Goal: Communication & Community: Share content

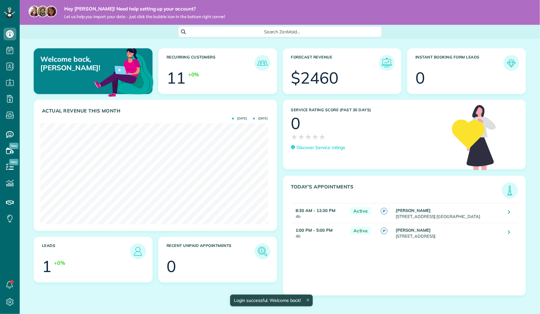
scroll to position [101, 228]
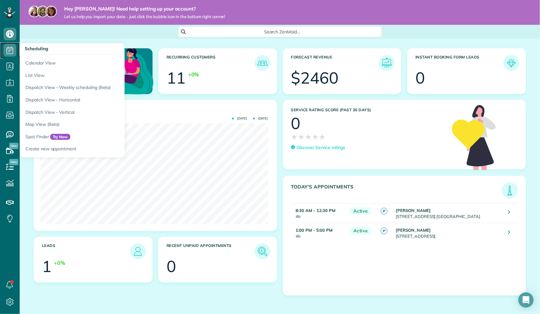
click at [14, 50] on icon at bounding box center [9, 50] width 13 height 13
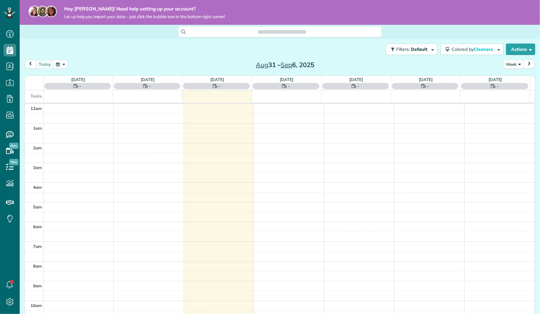
scroll to position [137, 0]
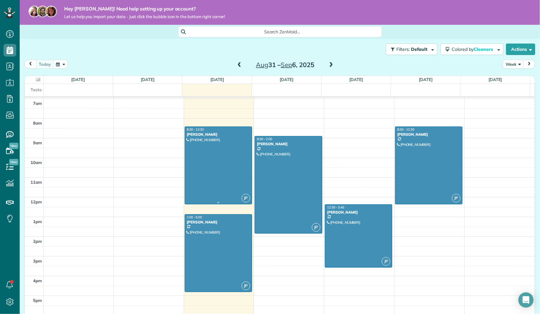
click at [199, 149] on div at bounding box center [218, 165] width 67 height 77
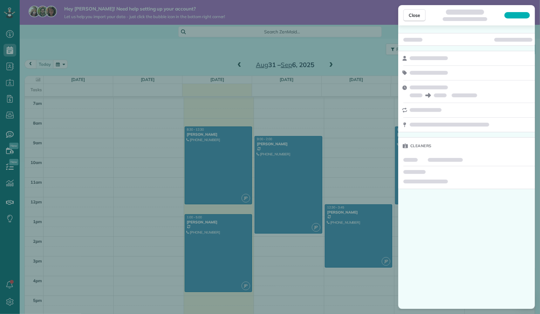
click at [199, 149] on div "Close Cleaners" at bounding box center [270, 157] width 540 height 314
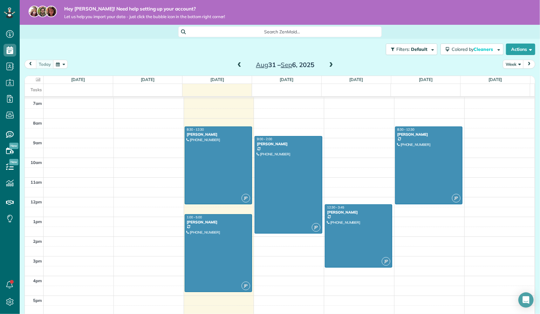
click at [199, 149] on div at bounding box center [218, 165] width 67 height 77
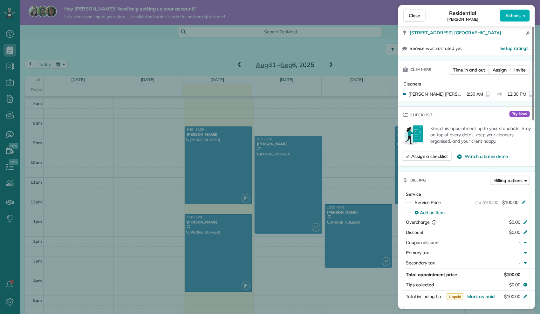
scroll to position [223, 0]
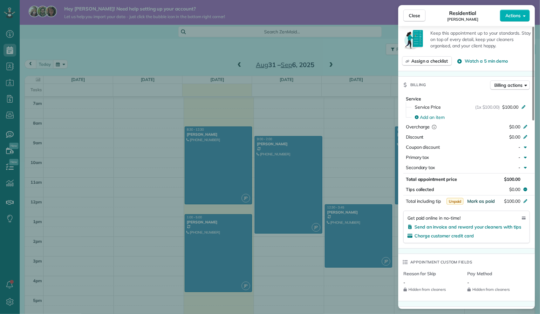
click at [489, 202] on span "Mark as paid" at bounding box center [481, 201] width 28 height 6
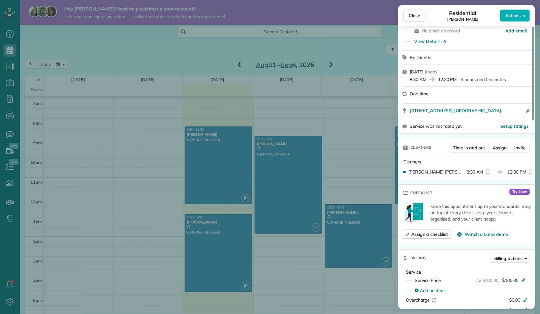
scroll to position [0, 0]
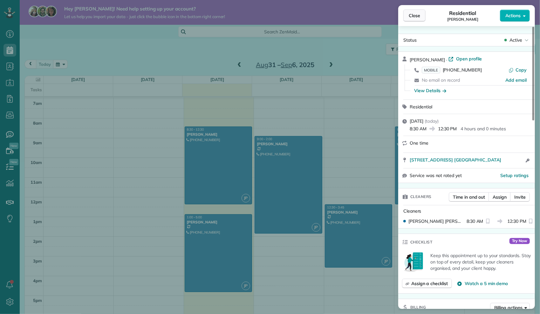
click at [425, 15] on button "Close" at bounding box center [415, 16] width 22 height 12
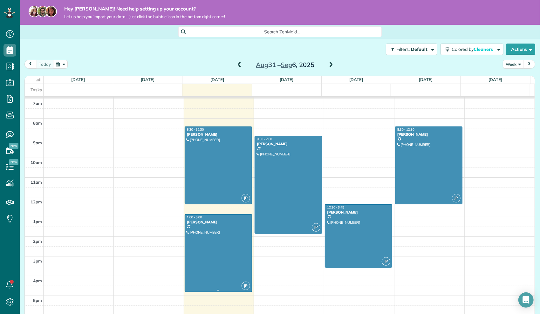
click at [205, 247] on div at bounding box center [218, 253] width 67 height 77
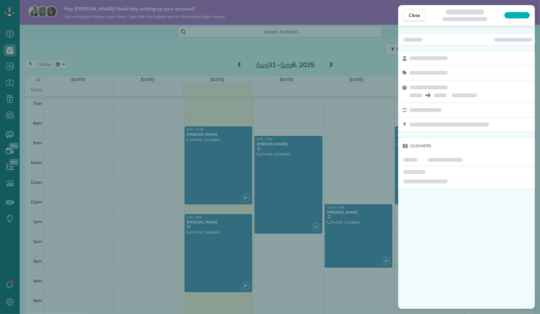
click at [205, 247] on div "Close Cleaners" at bounding box center [270, 157] width 540 height 314
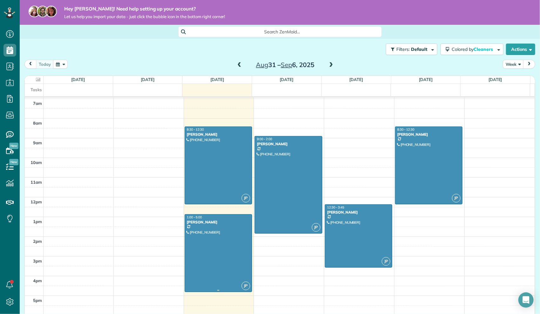
click at [205, 247] on div at bounding box center [218, 253] width 67 height 77
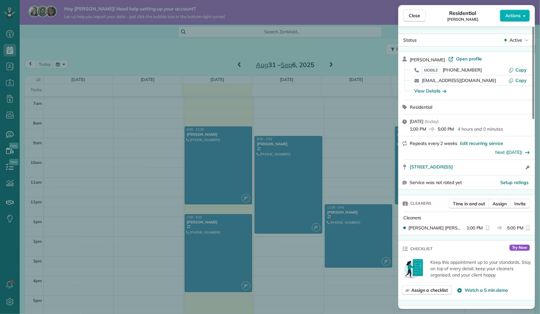
click at [480, 45] on div "Status Active" at bounding box center [466, 40] width 137 height 13
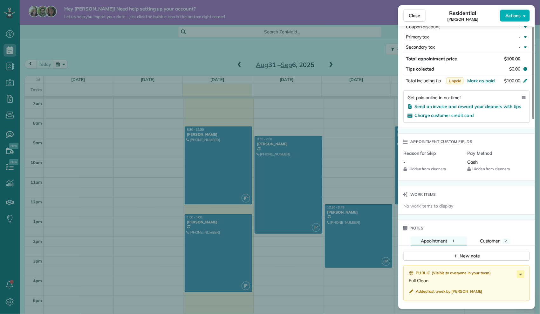
scroll to position [254, 0]
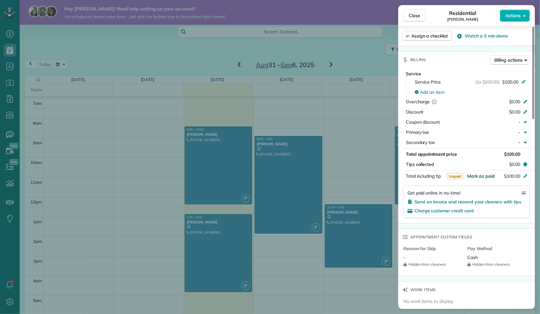
click at [480, 178] on span "Mark as paid" at bounding box center [481, 176] width 28 height 6
click at [422, 18] on button "Close" at bounding box center [415, 16] width 22 height 12
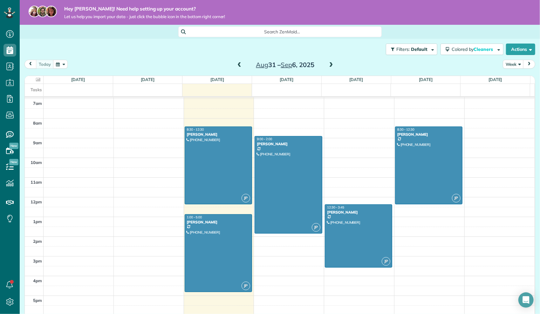
scroll to position [10, 0]
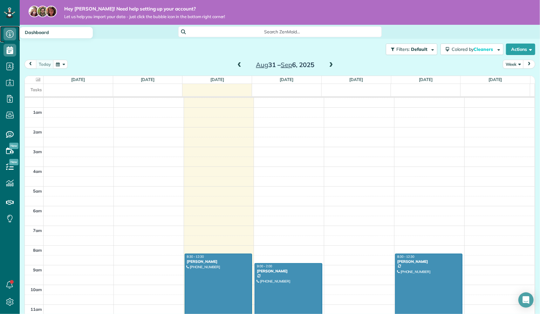
click at [12, 35] on icon at bounding box center [9, 34] width 13 height 13
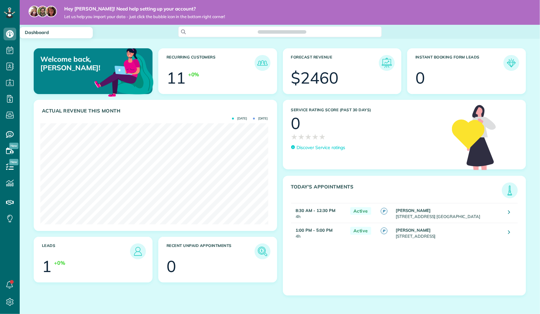
scroll to position [101, 228]
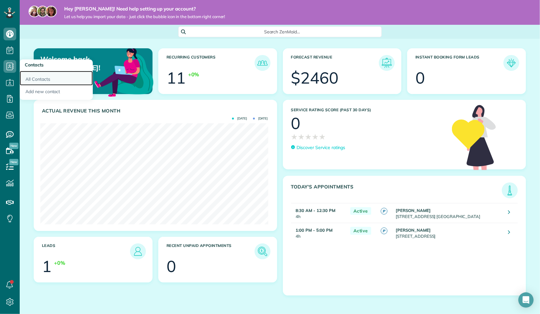
click at [25, 77] on link "All Contacts" at bounding box center [56, 78] width 73 height 15
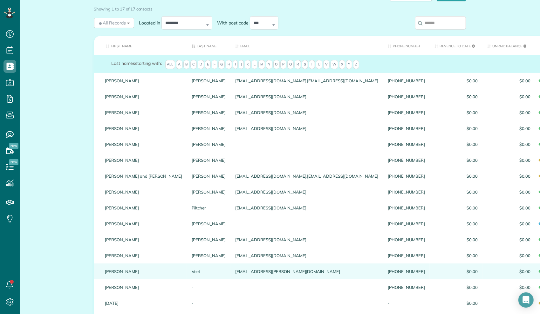
scroll to position [64, 0]
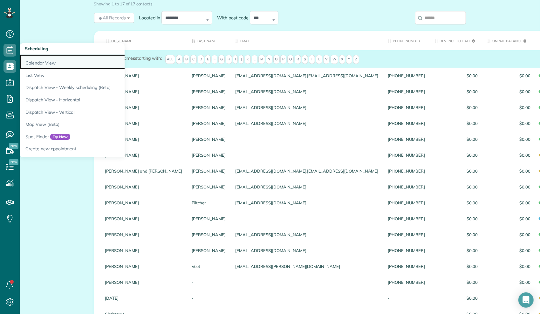
click at [52, 60] on link "Calendar View" at bounding box center [99, 62] width 159 height 15
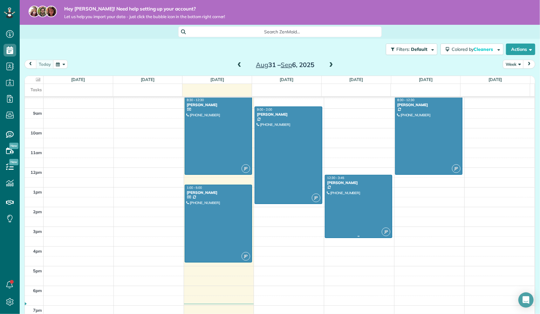
scroll to position [160, 0]
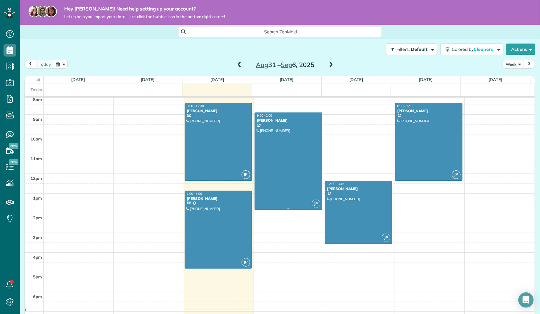
click at [288, 146] on div at bounding box center [288, 161] width 67 height 97
click at [0, 0] on div at bounding box center [0, 0] width 0 height 0
drag, startPoint x: 288, startPoint y: 146, endPoint x: 283, endPoint y: 146, distance: 4.8
click at [283, 146] on div at bounding box center [288, 161] width 67 height 97
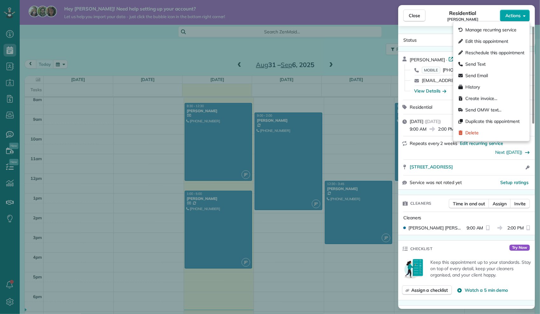
click at [514, 10] on button "Actions" at bounding box center [515, 16] width 30 height 12
click at [488, 78] on div "Send Email" at bounding box center [491, 75] width 71 height 11
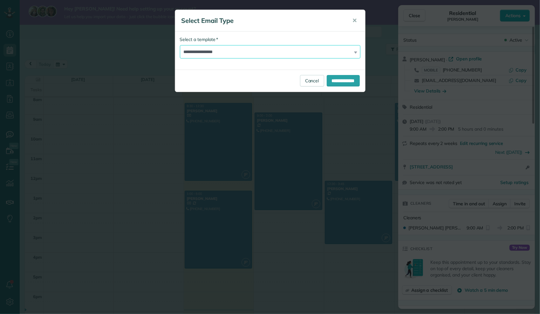
click at [232, 52] on select "**********" at bounding box center [270, 51] width 181 height 13
select select "*******"
click at [180, 45] on select "**********" at bounding box center [270, 51] width 181 height 13
click at [339, 78] on input "**********" at bounding box center [343, 80] width 33 height 11
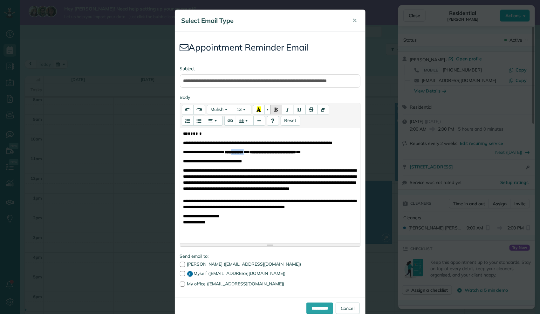
drag, startPoint x: 258, startPoint y: 157, endPoint x: 242, endPoint y: 156, distance: 16.5
click at [242, 154] on b "**********" at bounding box center [234, 152] width 19 height 4
click at [246, 146] on p "**********" at bounding box center [270, 143] width 174 height 6
drag, startPoint x: 338, startPoint y: 213, endPoint x: 181, endPoint y: 210, distance: 157.1
click at [183, 203] on span "**********" at bounding box center [250, 201] width 135 height 4
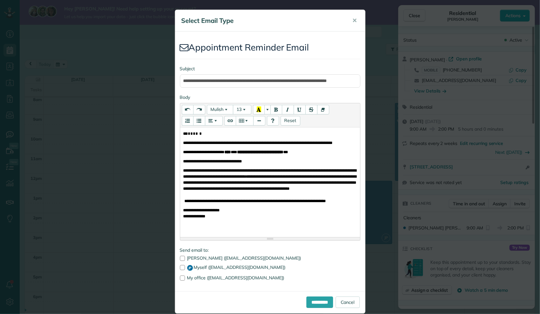
click at [245, 235] on output at bounding box center [270, 236] width 180 height 2
click at [181, 276] on div at bounding box center [182, 278] width 5 height 5
click at [182, 267] on div at bounding box center [182, 267] width 5 height 5
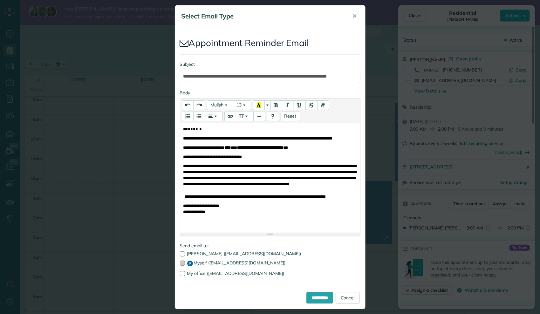
scroll to position [8, 0]
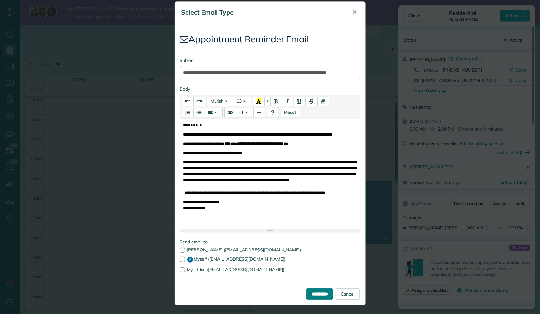
click at [307, 294] on input "**********" at bounding box center [320, 293] width 27 height 11
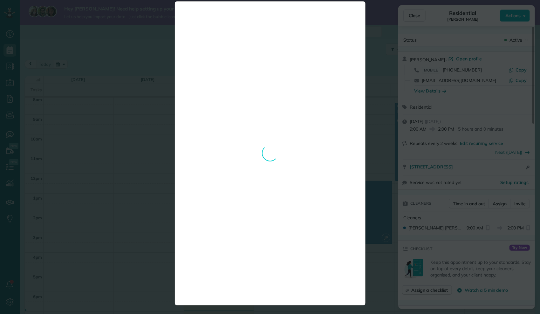
scroll to position [0, 0]
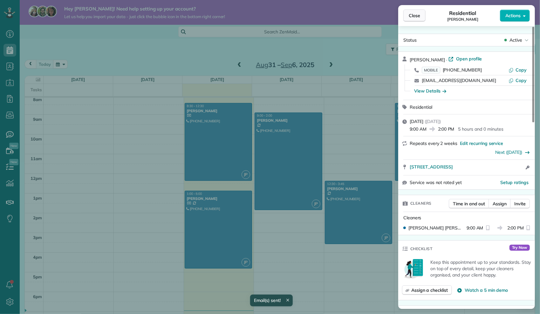
click at [408, 19] on button "Close" at bounding box center [415, 16] width 22 height 12
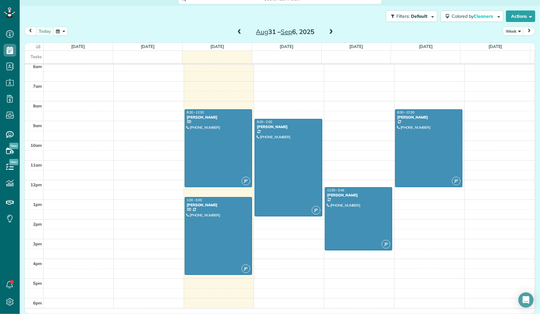
scroll to position [127, 0]
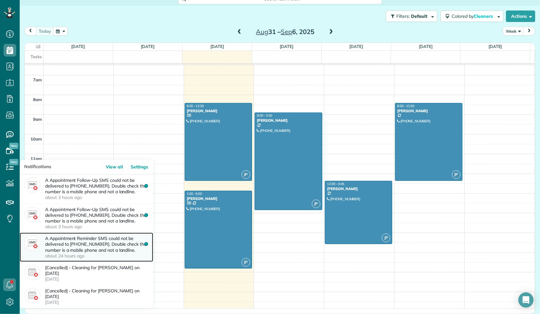
click at [35, 247] on img at bounding box center [32, 243] width 16 height 15
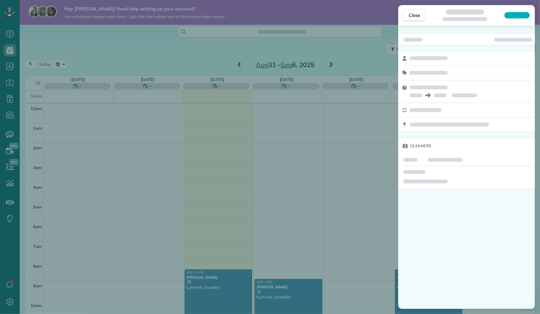
scroll to position [137, 0]
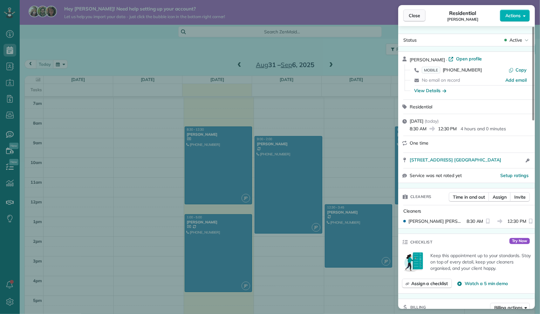
click at [421, 13] on button "Close" at bounding box center [415, 16] width 22 height 12
